Goal: Task Accomplishment & Management: Use online tool/utility

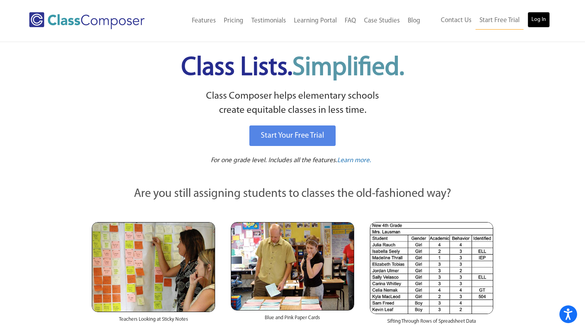
click at [537, 21] on link "Log In" at bounding box center [539, 20] width 22 height 16
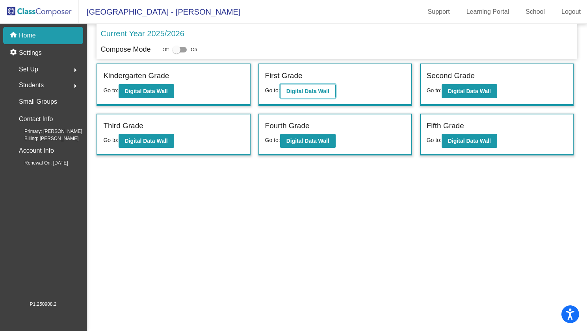
click at [308, 89] on b "Digital Data Wall" at bounding box center [308, 91] width 43 height 6
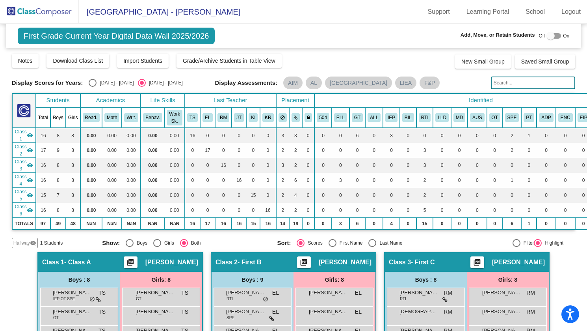
click at [93, 81] on div "Select an option" at bounding box center [93, 83] width 8 height 8
click at [93, 87] on input "[DATE] - [DATE]" at bounding box center [92, 87] width 0 height 0
radio input "true"
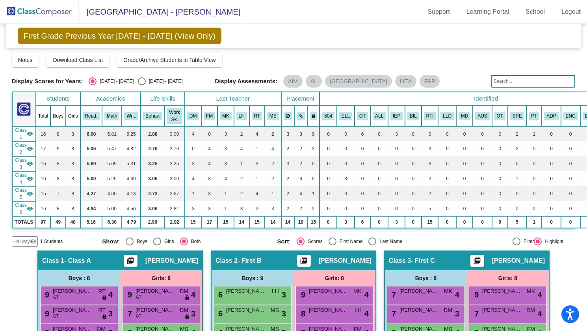
click at [53, 9] on img at bounding box center [39, 11] width 79 height 23
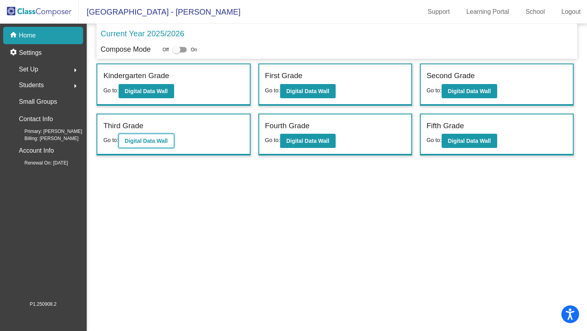
click at [160, 139] on b "Digital Data Wall" at bounding box center [146, 141] width 43 height 6
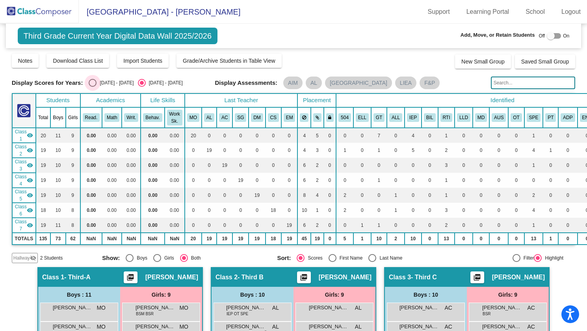
click at [94, 82] on div "Select an option" at bounding box center [93, 83] width 8 height 8
click at [93, 87] on input "[DATE] - [DATE]" at bounding box center [92, 87] width 0 height 0
radio input "true"
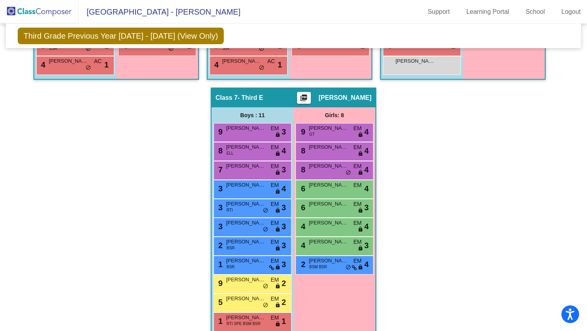
scroll to position [688, 0]
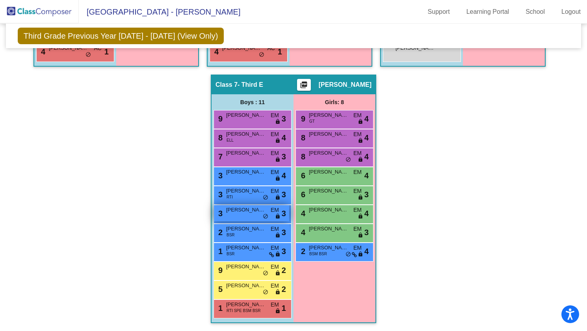
click at [263, 213] on span "do_not_disturb_alt" at bounding box center [266, 216] width 6 height 6
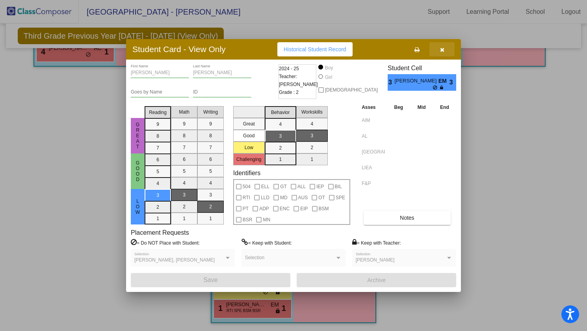
click at [443, 47] on icon "button" at bounding box center [442, 50] width 4 height 6
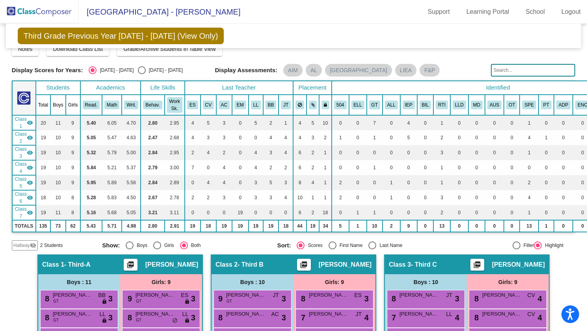
scroll to position [0, 0]
